Goal: Find specific page/section: Find specific page/section

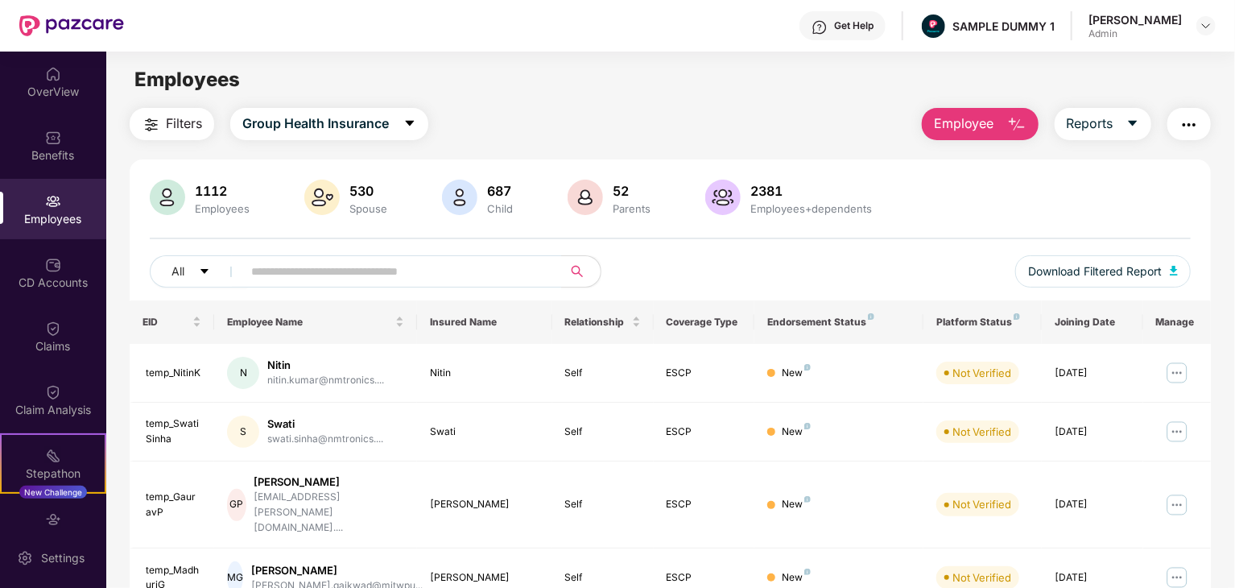
click at [837, 282] on div "All Download Filtered Report" at bounding box center [670, 277] width 1041 height 45
drag, startPoint x: 861, startPoint y: 324, endPoint x: 832, endPoint y: 324, distance: 29.8
click at [830, 323] on div "Endorsement Status" at bounding box center [838, 322] width 143 height 13
click at [863, 320] on div "Endorsement Status" at bounding box center [838, 322] width 143 height 13
drag, startPoint x: 863, startPoint y: 320, endPoint x: 818, endPoint y: 320, distance: 45.1
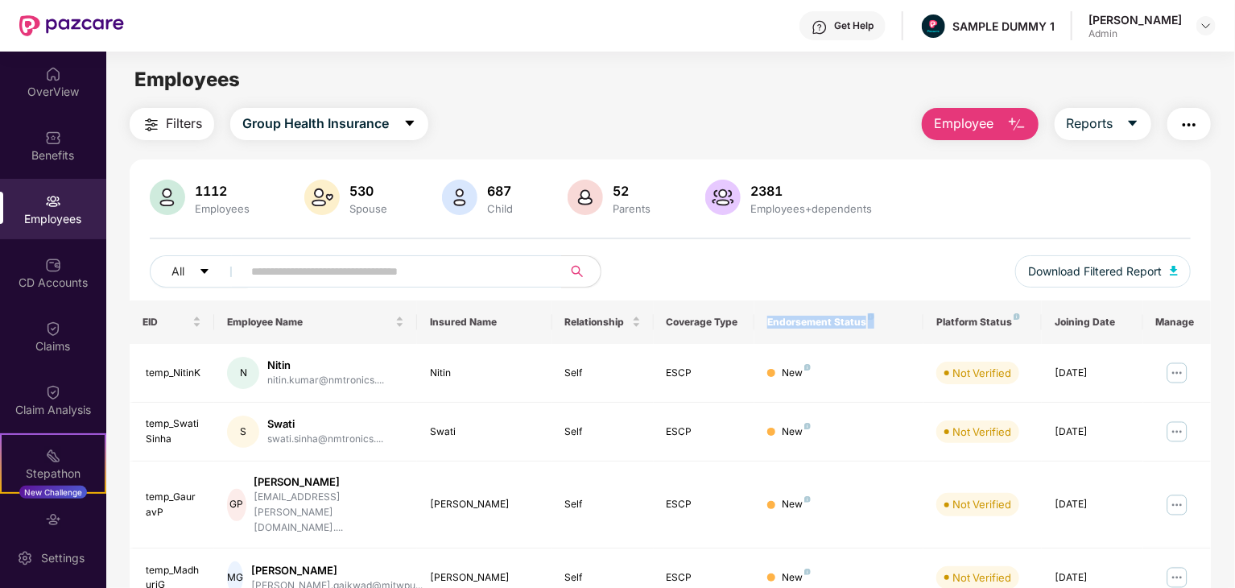
click at [818, 320] on div "Endorsement Status" at bounding box center [838, 322] width 143 height 13
click at [841, 297] on div "All Download Filtered Report" at bounding box center [670, 277] width 1041 height 45
drag, startPoint x: 864, startPoint y: 321, endPoint x: 764, endPoint y: 313, distance: 100.2
click at [764, 313] on th "Endorsement Status" at bounding box center [838, 321] width 169 height 43
copy div "Endorsement Status"
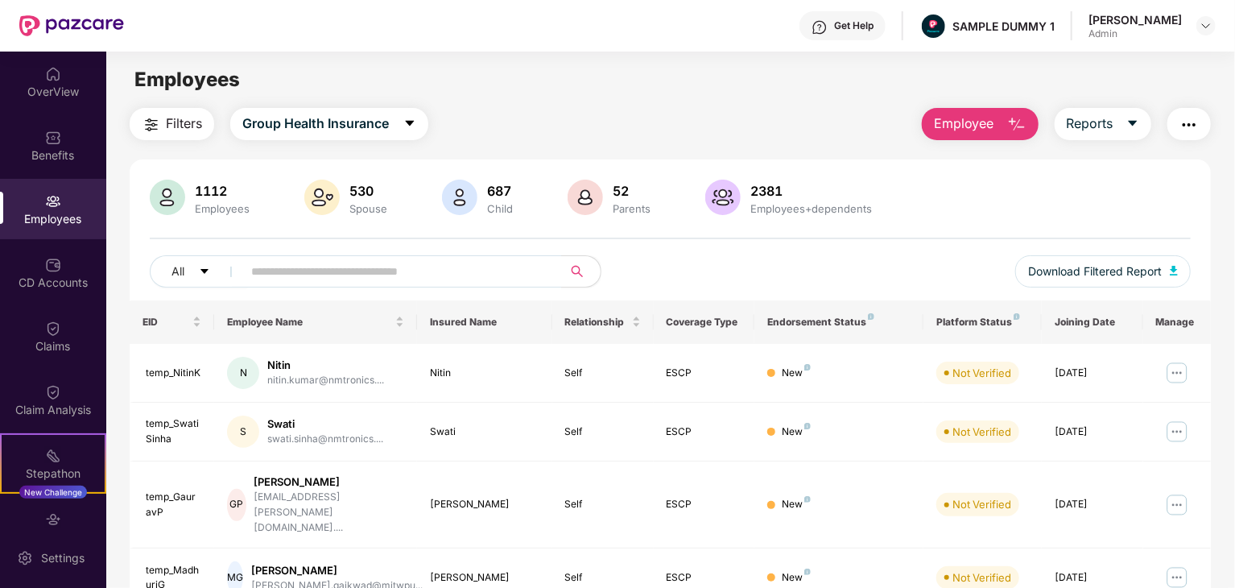
click at [856, 245] on div "1112 Employees 530 Spouse 687 Child [DEMOGRAPHIC_DATA] Parents 2381 Employees+d…" at bounding box center [670, 240] width 1081 height 121
click at [185, 372] on div "temp_NitinK" at bounding box center [174, 373] width 56 height 15
copy div "temp_NitinK"
